Goal: Information Seeking & Learning: Learn about a topic

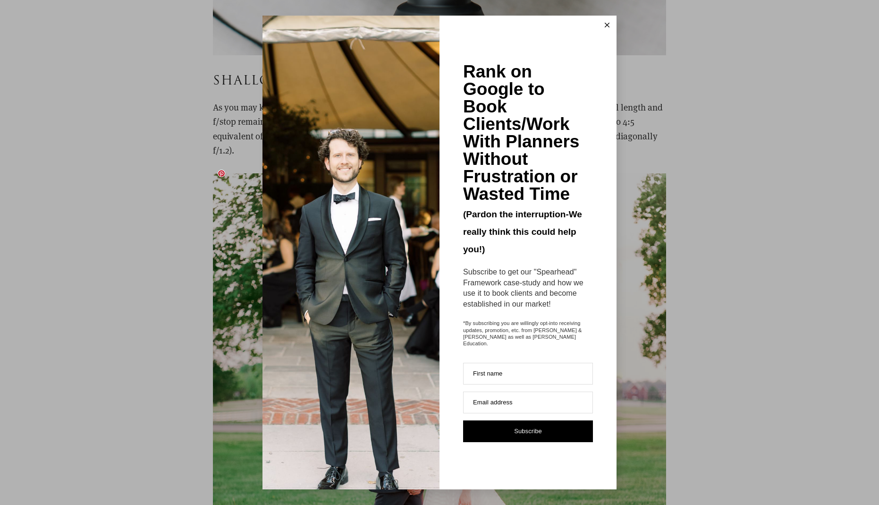
scroll to position [4740, 0]
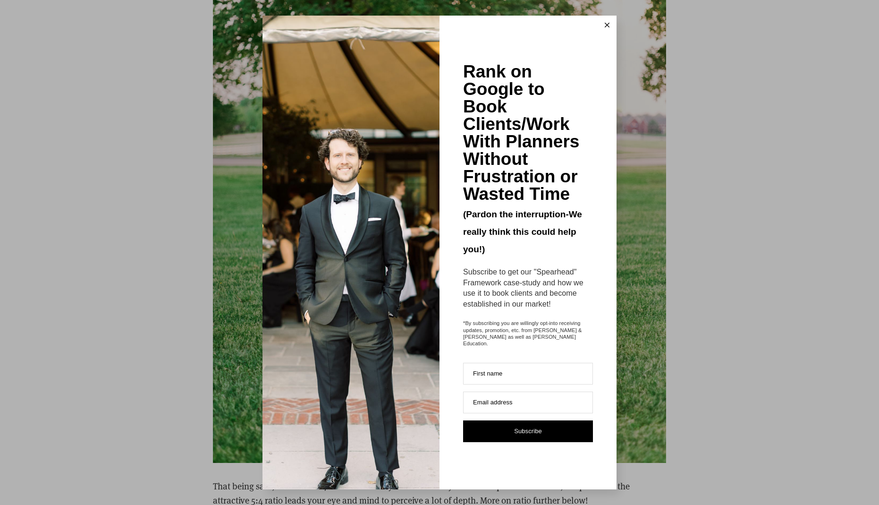
click at [605, 26] on button at bounding box center [607, 25] width 19 height 19
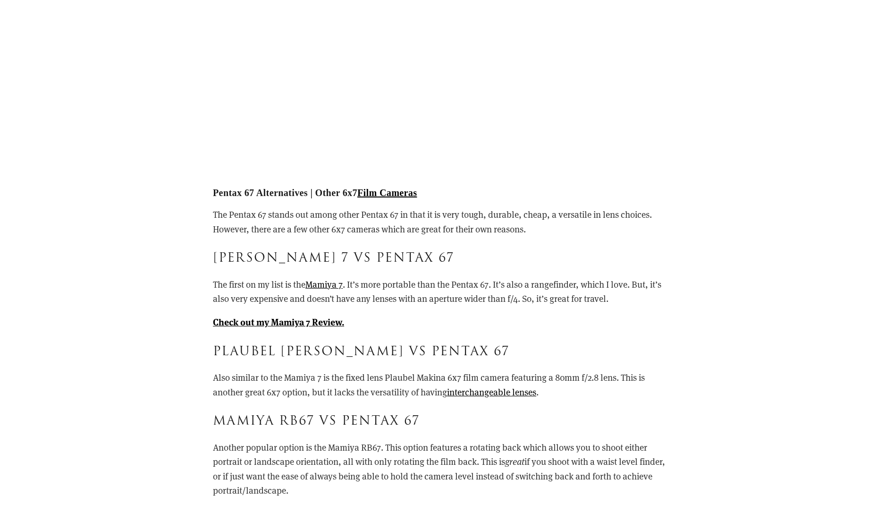
scroll to position [8041, 0]
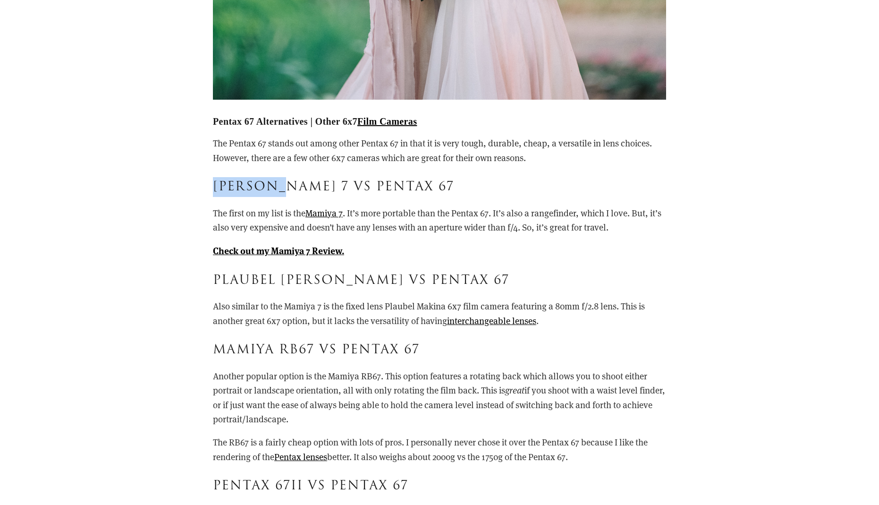
drag, startPoint x: 213, startPoint y: 168, endPoint x: 287, endPoint y: 163, distance: 73.8
click at [287, 177] on h3 "[PERSON_NAME] 7 vs Pentax 67" at bounding box center [439, 187] width 453 height 20
copy h3 "Mamiya 7"
drag, startPoint x: 217, startPoint y: 332, endPoint x: 313, endPoint y: 328, distance: 95.9
click at [313, 340] on h3 "Mamiya RB67 vs Pentax 67" at bounding box center [439, 350] width 453 height 20
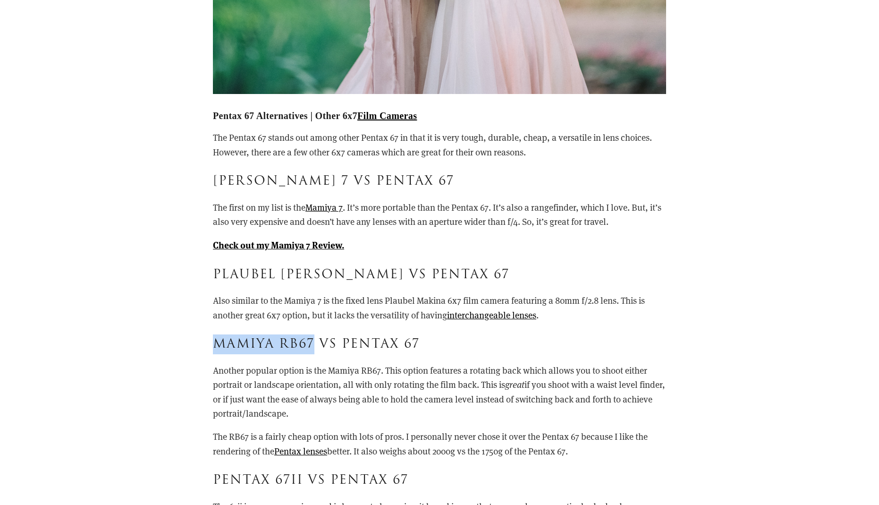
copy h3 "Mamiya RB67"
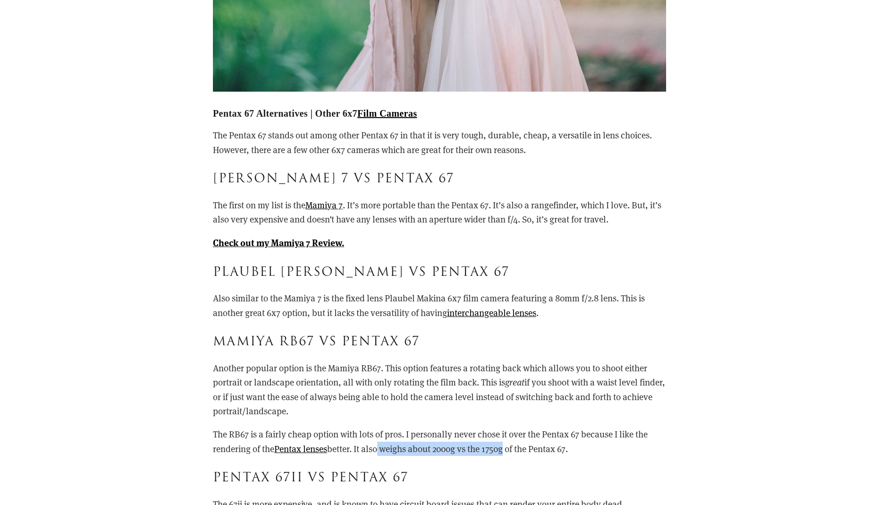
drag, startPoint x: 376, startPoint y: 432, endPoint x: 503, endPoint y: 430, distance: 127.5
click at [503, 430] on p "The RB67 is a fairly cheap option with lots of pros. I personally never chose i…" at bounding box center [439, 441] width 453 height 29
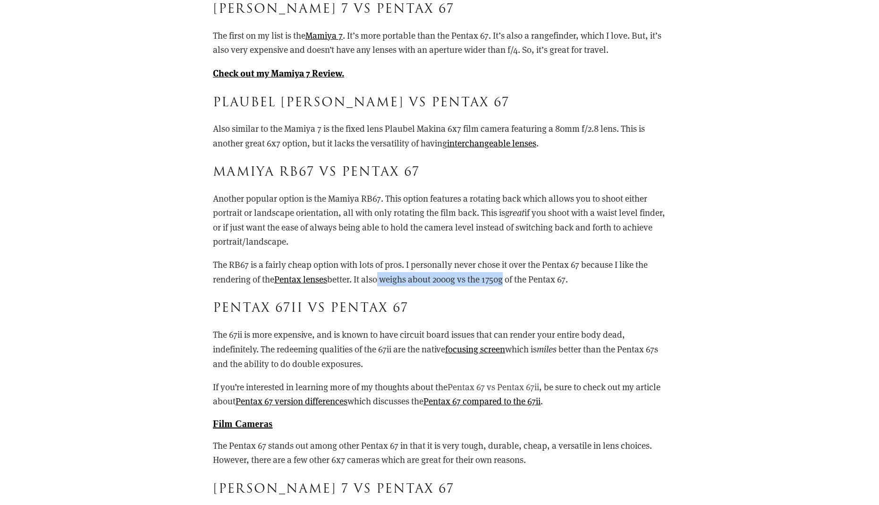
scroll to position [8218, 0]
drag, startPoint x: 291, startPoint y: 329, endPoint x: 364, endPoint y: 365, distance: 81.5
click at [382, 350] on p "The 67ii is more expensive, and is known to have circuit board issues that can …" at bounding box center [439, 349] width 453 height 43
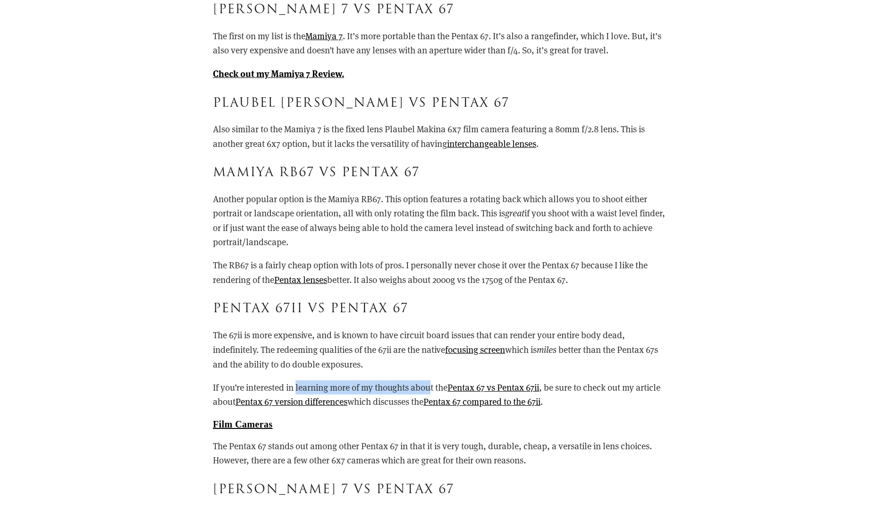
drag, startPoint x: 297, startPoint y: 367, endPoint x: 431, endPoint y: 368, distance: 133.1
click at [431, 380] on p "If you’re interested in learning more of my thoughts about the Pentax 67 vs Pen…" at bounding box center [439, 394] width 453 height 29
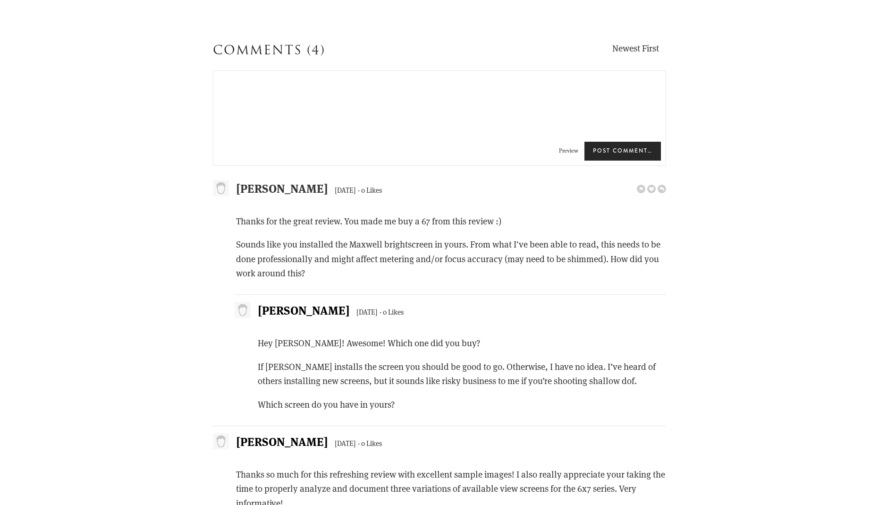
scroll to position [13123, 0]
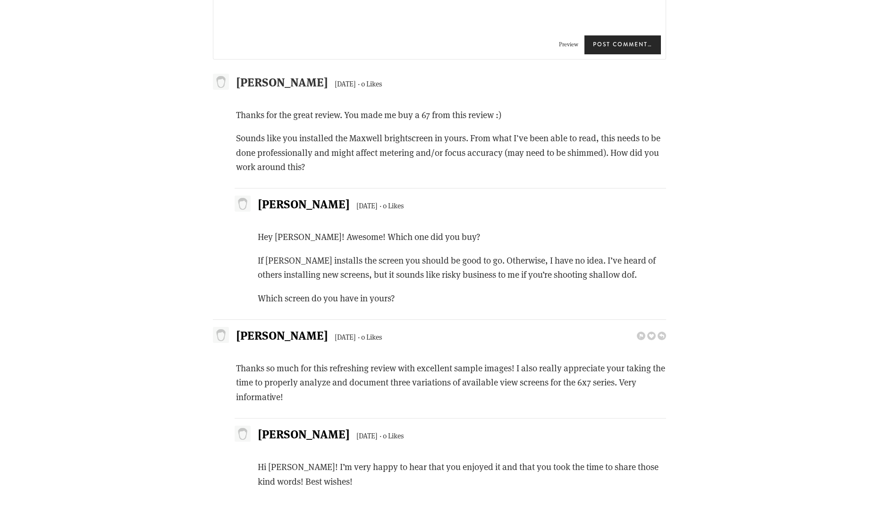
click at [439, 361] on p "Thanks so much for this refreshing review with excellent sample images! I also …" at bounding box center [451, 382] width 430 height 43
